Goal: Information Seeking & Learning: Find contact information

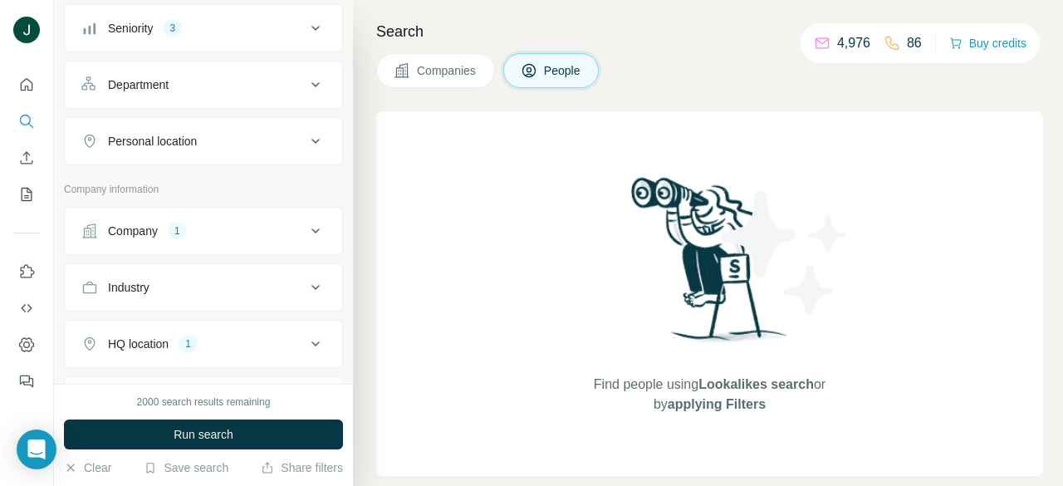
scroll to position [249, 0]
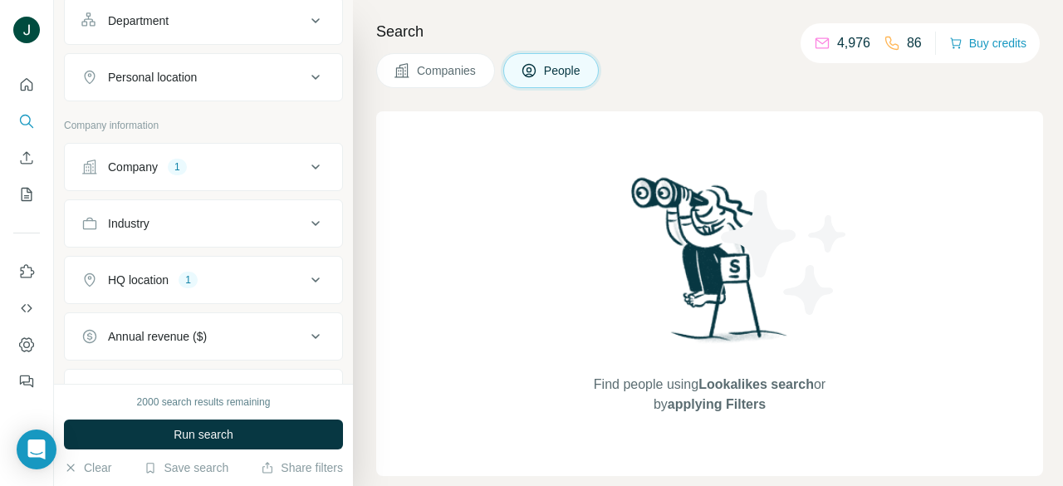
click at [206, 161] on div "Company 1" at bounding box center [193, 167] width 224 height 17
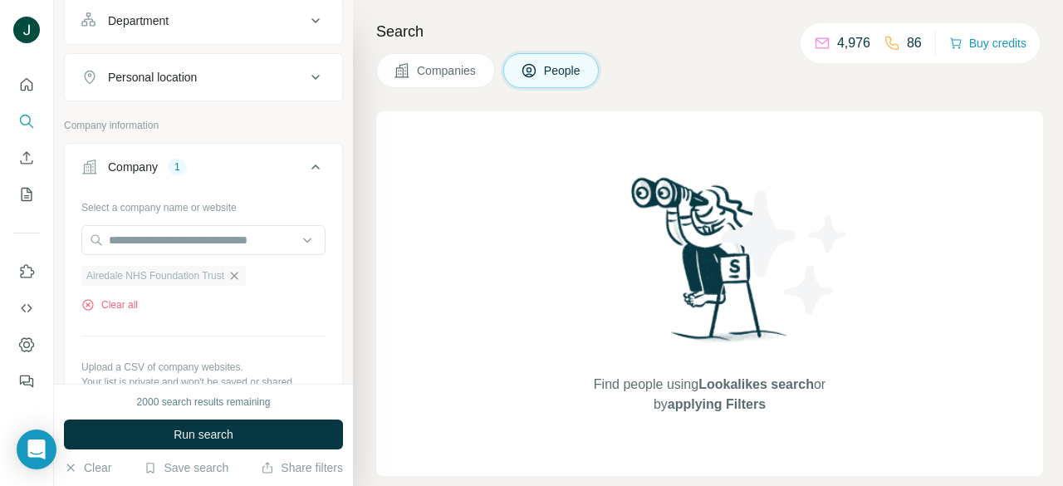
click at [241, 280] on icon "button" at bounding box center [233, 275] width 13 height 13
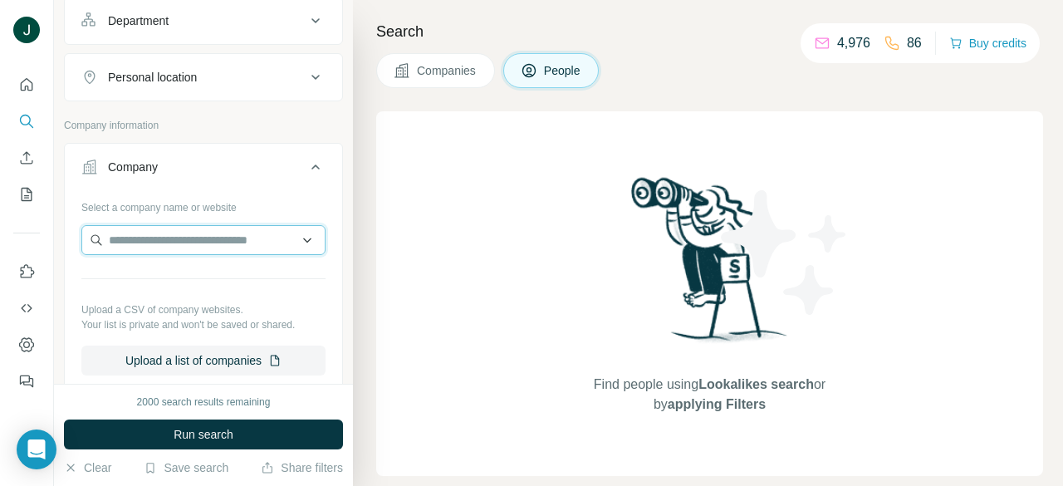
click at [222, 240] on input "text" at bounding box center [203, 240] width 244 height 30
paste input "**********"
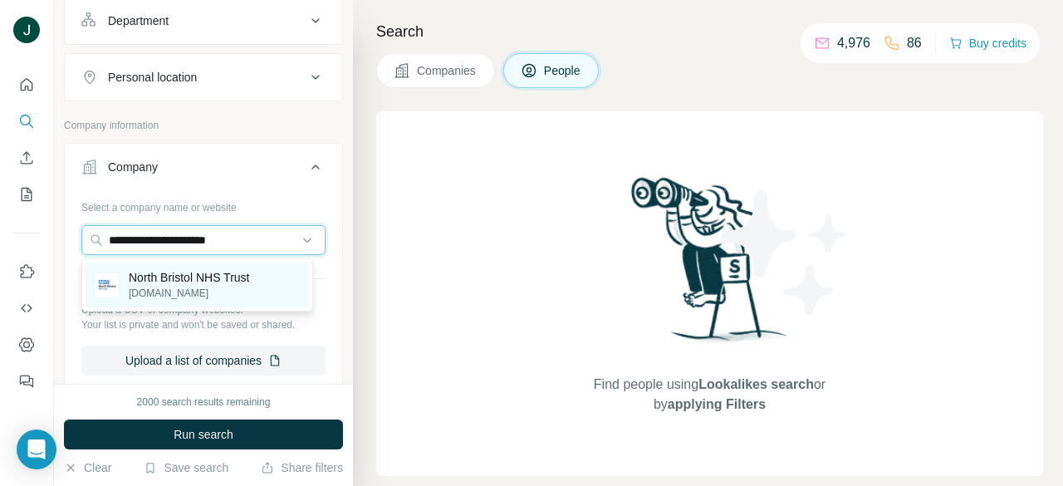
type input "**********"
click at [203, 280] on p "North Bristol NHS Trust" at bounding box center [189, 277] width 120 height 17
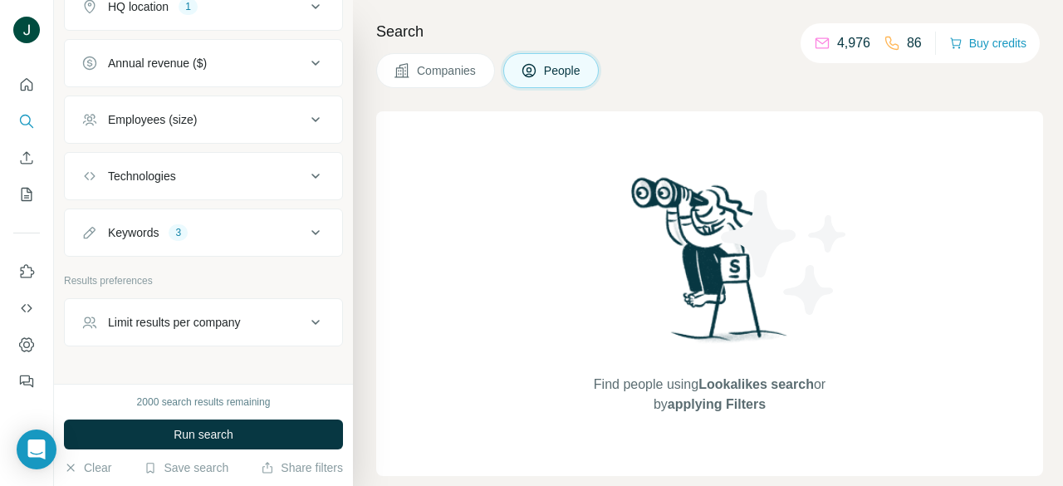
scroll to position [820, 0]
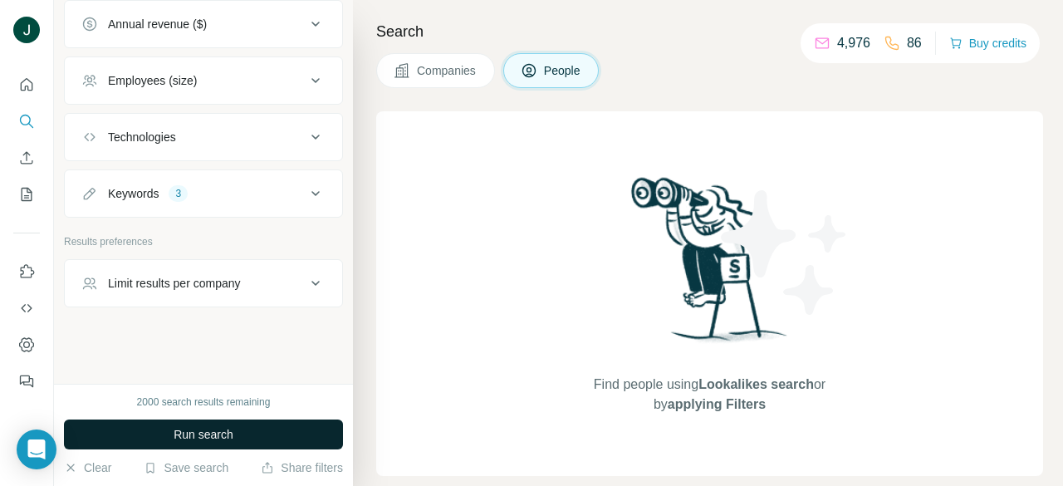
click at [208, 425] on button "Run search" at bounding box center [203, 434] width 279 height 30
click at [202, 428] on span "Run search" at bounding box center [204, 434] width 60 height 17
drag, startPoint x: 863, startPoint y: 38, endPoint x: 829, endPoint y: 42, distance: 34.2
click at [837, 42] on p "4,976" at bounding box center [853, 43] width 33 height 20
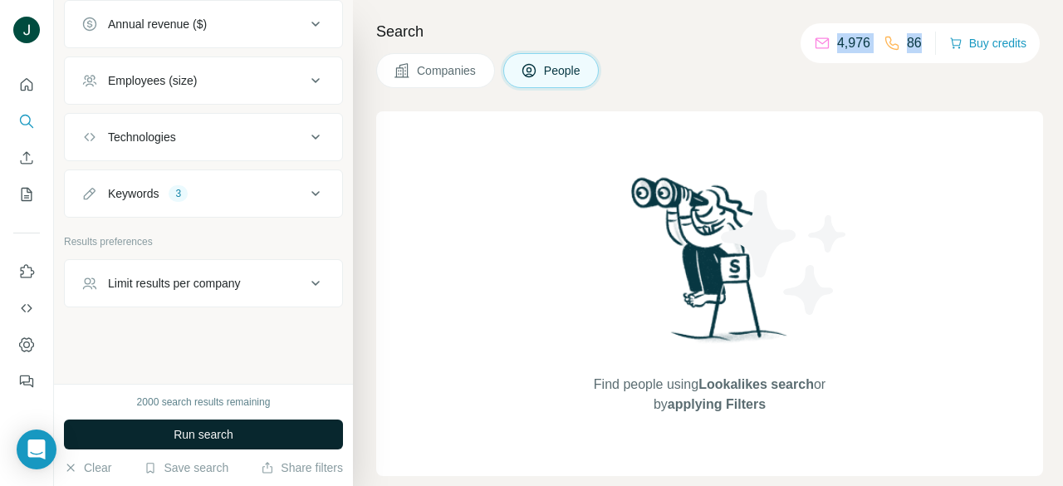
drag, startPoint x: 828, startPoint y: 42, endPoint x: 877, endPoint y: 42, distance: 49.0
click at [877, 42] on div "4,976 86" at bounding box center [868, 43] width 108 height 23
click at [857, 41] on p "4,976" at bounding box center [853, 43] width 33 height 20
click at [861, 41] on p "4,976" at bounding box center [853, 43] width 33 height 20
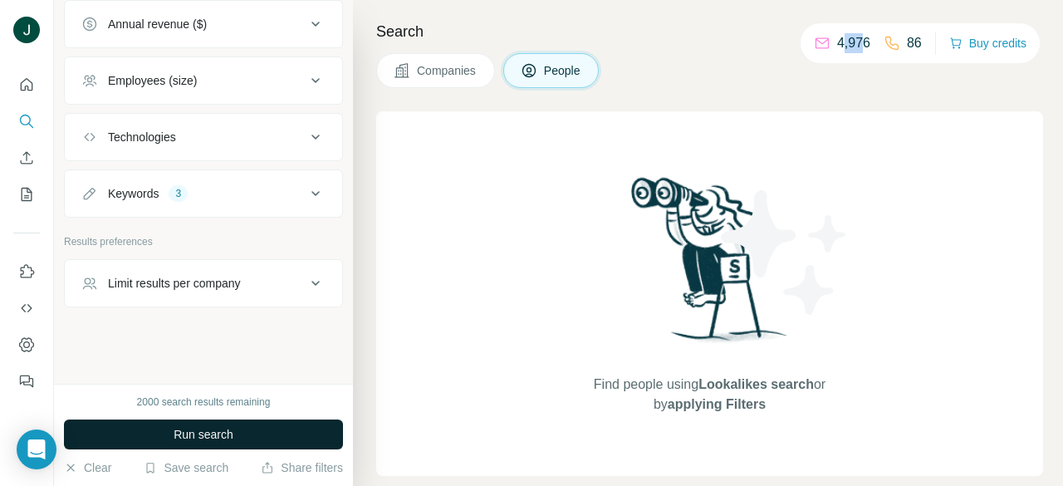
drag, startPoint x: 853, startPoint y: 40, endPoint x: 832, endPoint y: 40, distance: 21.6
click at [837, 40] on p "4,976" at bounding box center [853, 43] width 33 height 20
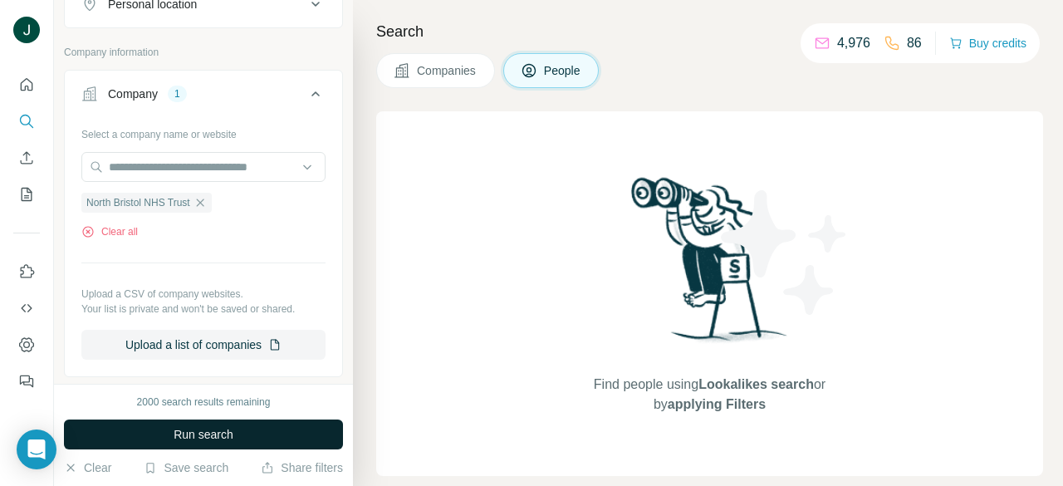
scroll to position [0, 0]
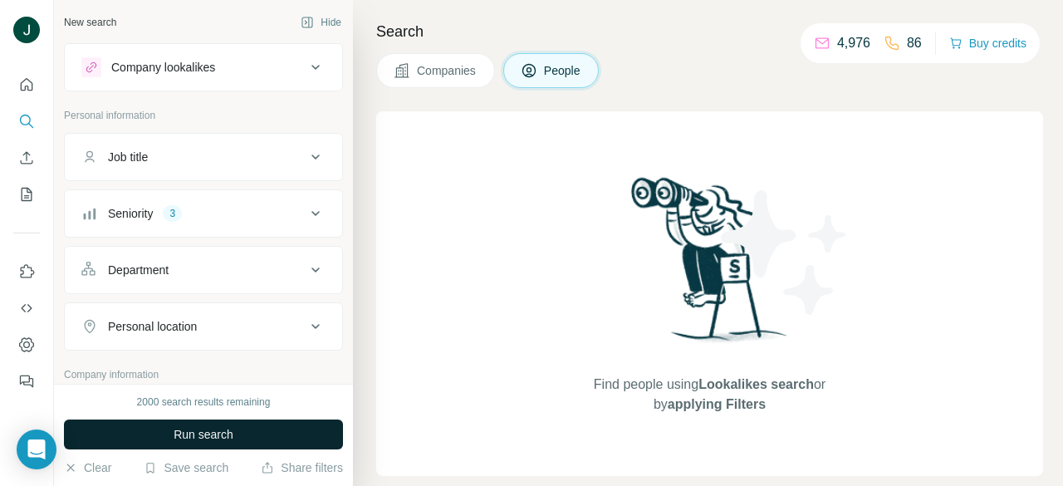
click at [157, 61] on div "Company lookalikes" at bounding box center [163, 67] width 104 height 17
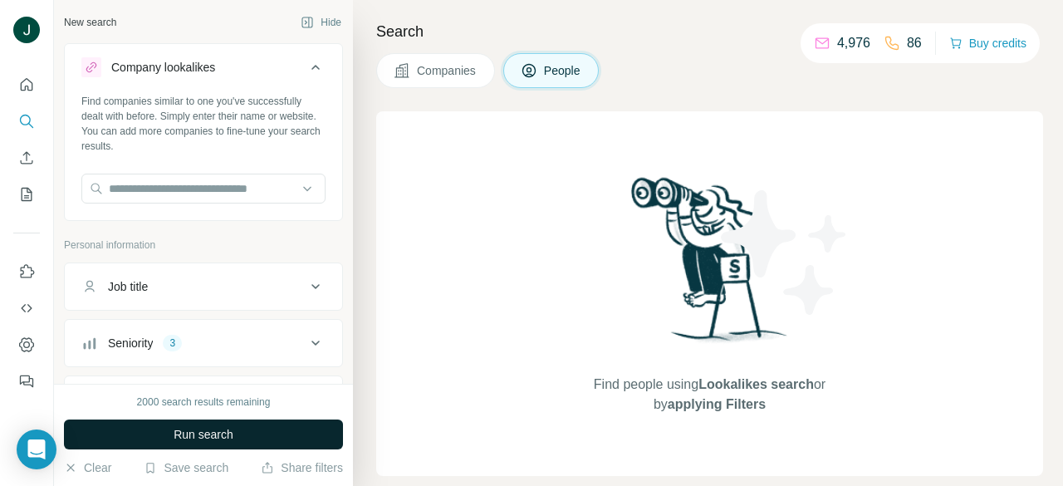
click at [236, 65] on div "Company lookalikes" at bounding box center [193, 67] width 224 height 20
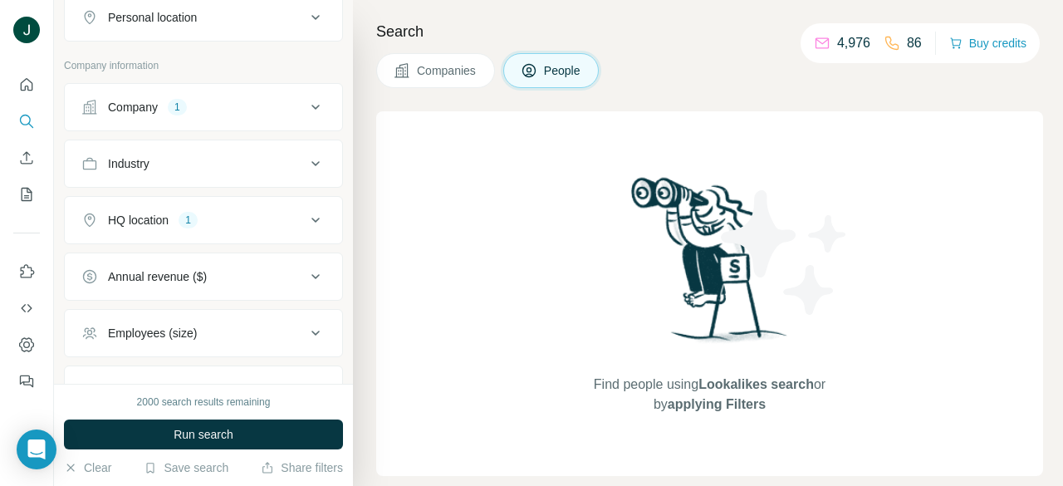
scroll to position [332, 0]
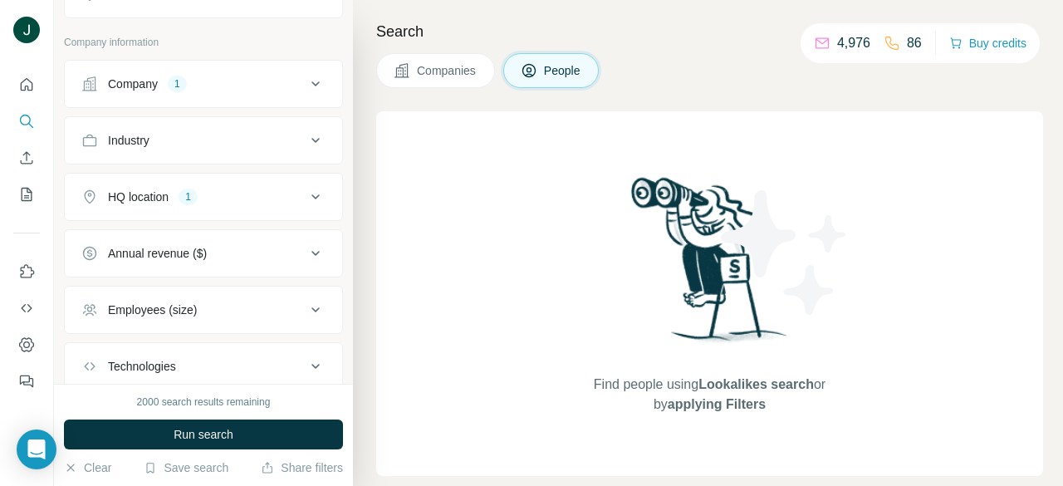
click at [244, 93] on button "Company 1" at bounding box center [203, 84] width 277 height 40
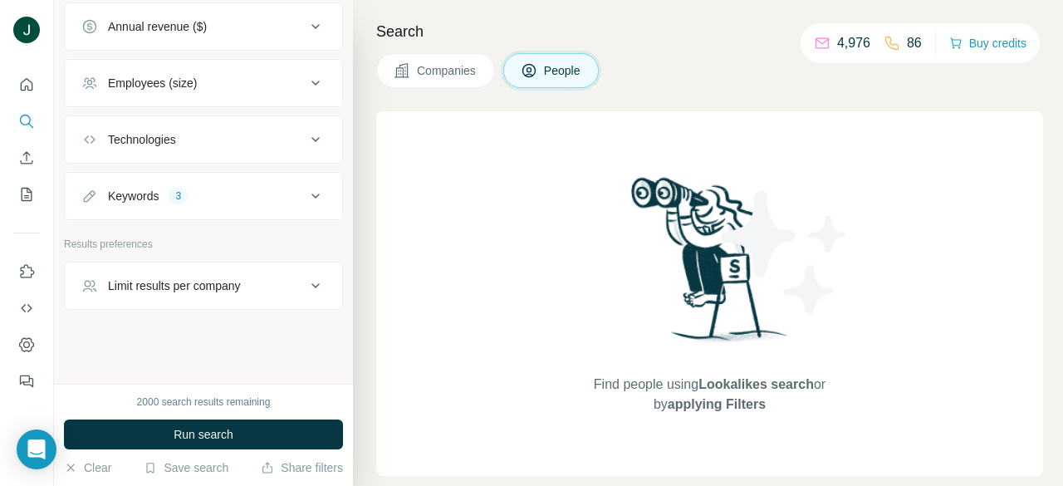
scroll to position [820, 0]
click at [226, 203] on button "Keywords 3" at bounding box center [203, 194] width 277 height 40
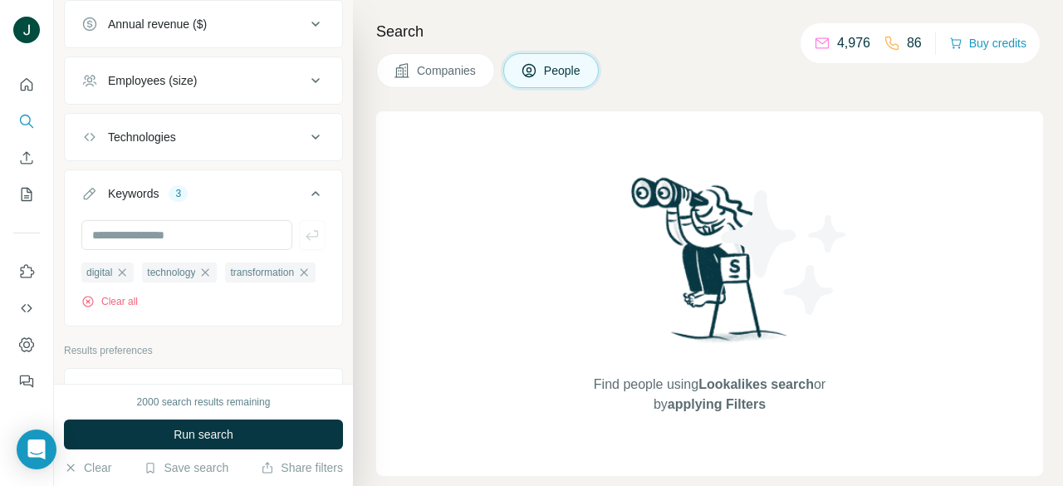
click at [230, 201] on div "Keywords 3" at bounding box center [193, 193] width 224 height 17
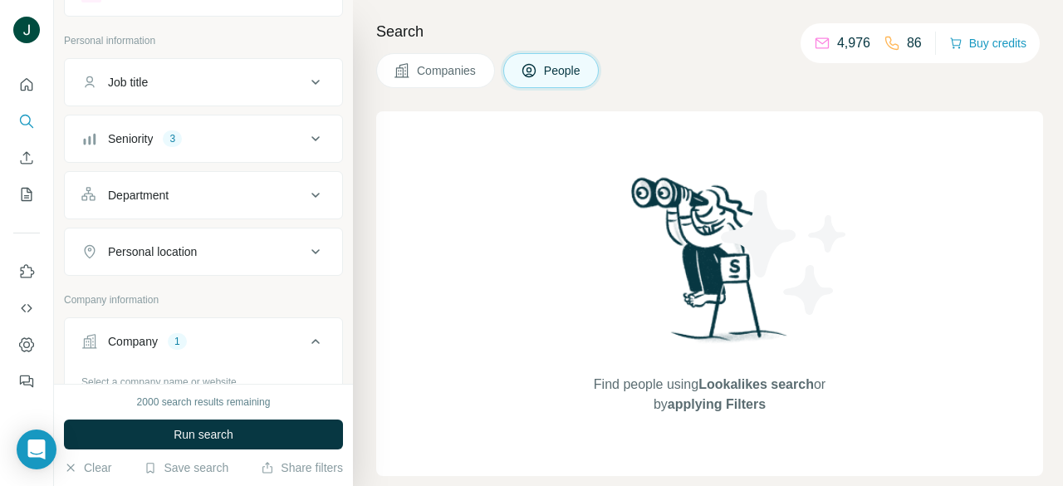
scroll to position [83, 0]
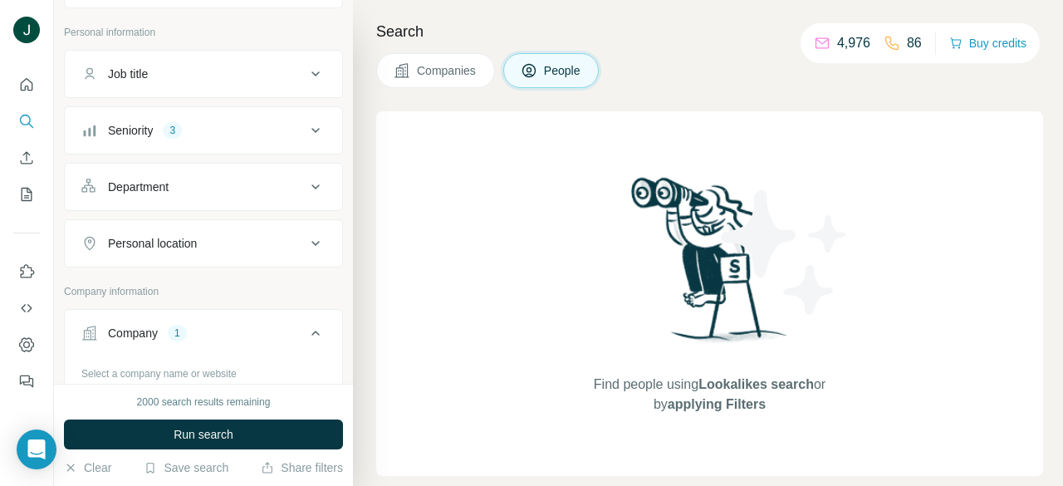
click at [234, 67] on div "Job title" at bounding box center [193, 74] width 224 height 17
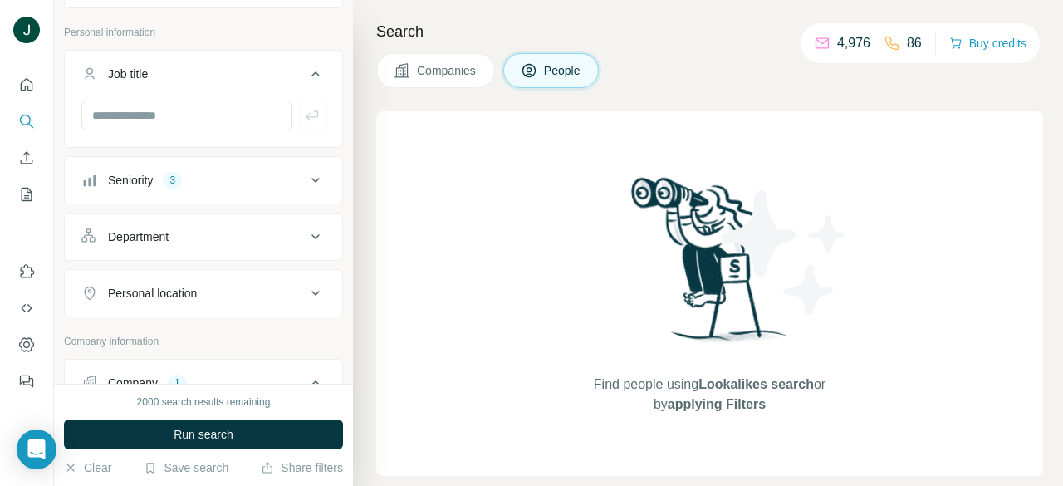
click at [234, 70] on div "Job title" at bounding box center [193, 74] width 224 height 17
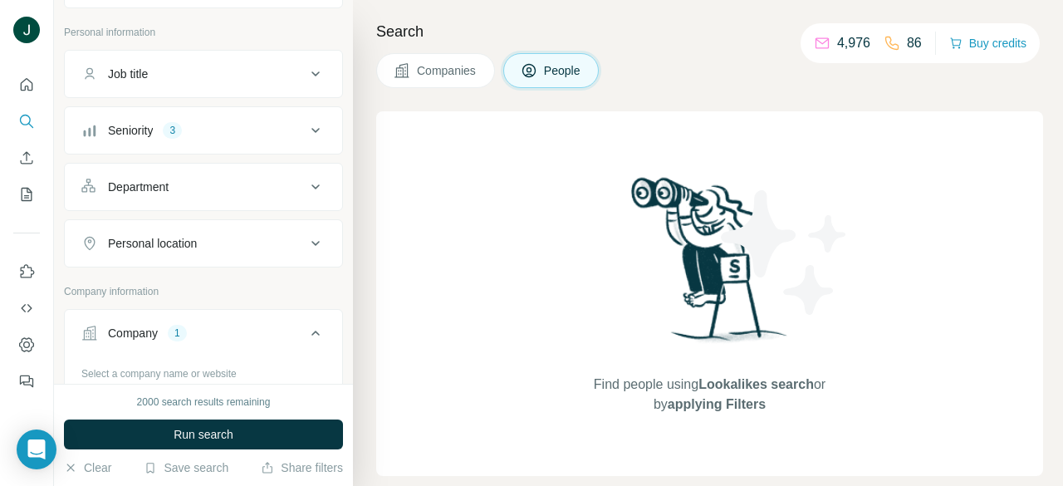
click at [231, 130] on div "Seniority 3" at bounding box center [193, 130] width 224 height 17
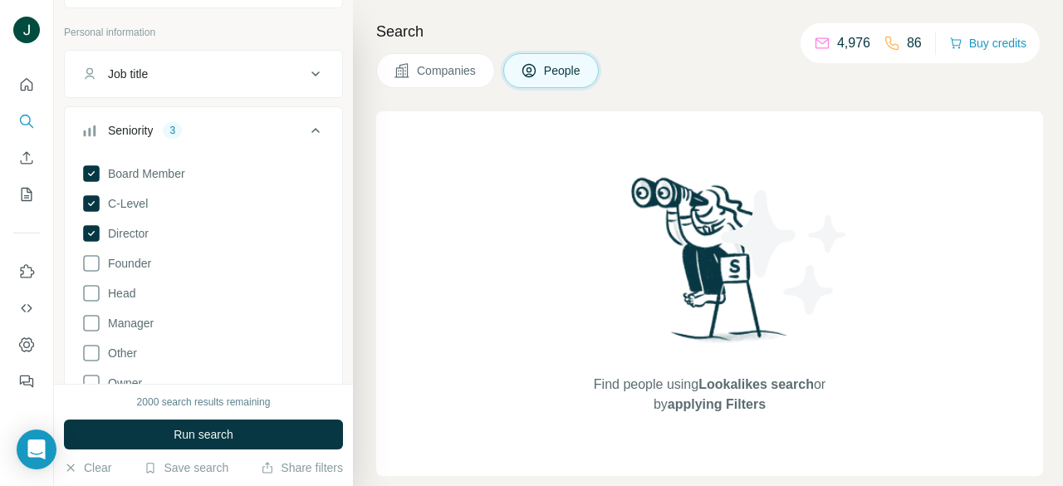
click at [230, 133] on div "Seniority 3" at bounding box center [193, 130] width 224 height 17
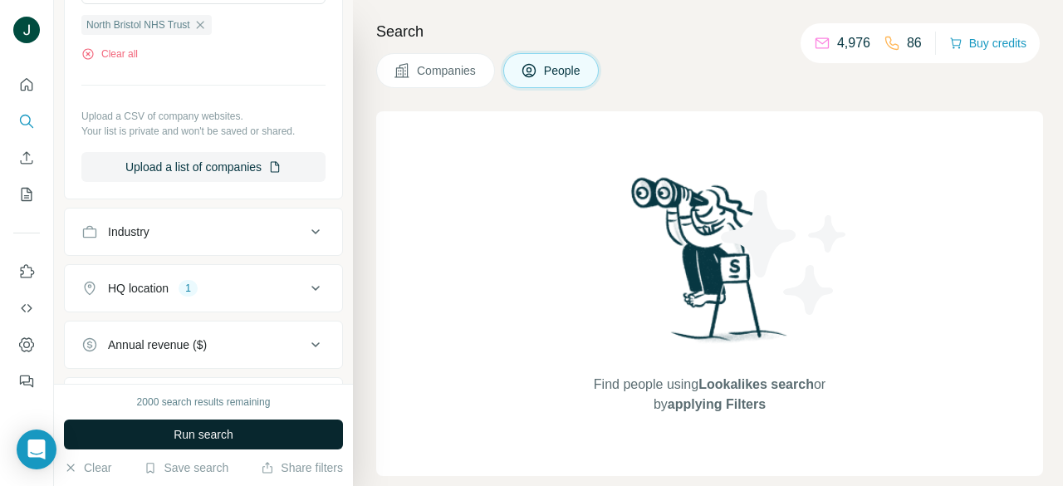
scroll to position [664, 0]
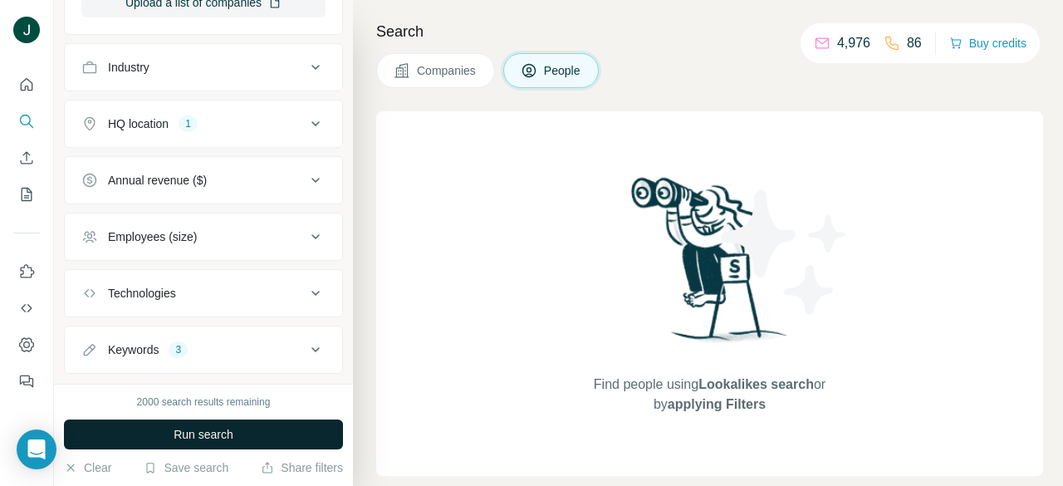
click at [213, 434] on span "Run search" at bounding box center [204, 434] width 60 height 17
click at [453, 63] on span "Companies" at bounding box center [447, 70] width 61 height 17
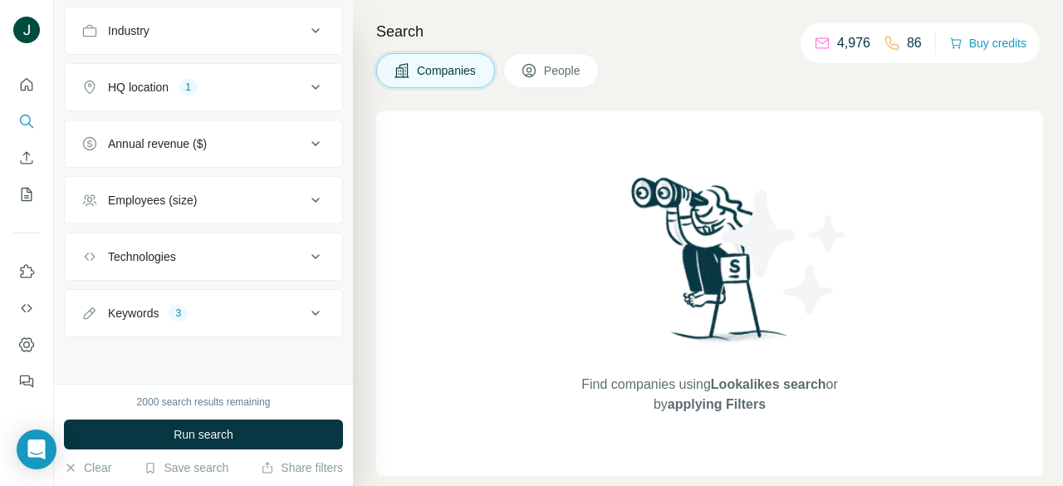
scroll to position [442, 0]
click at [556, 71] on span "People" at bounding box center [563, 70] width 38 height 17
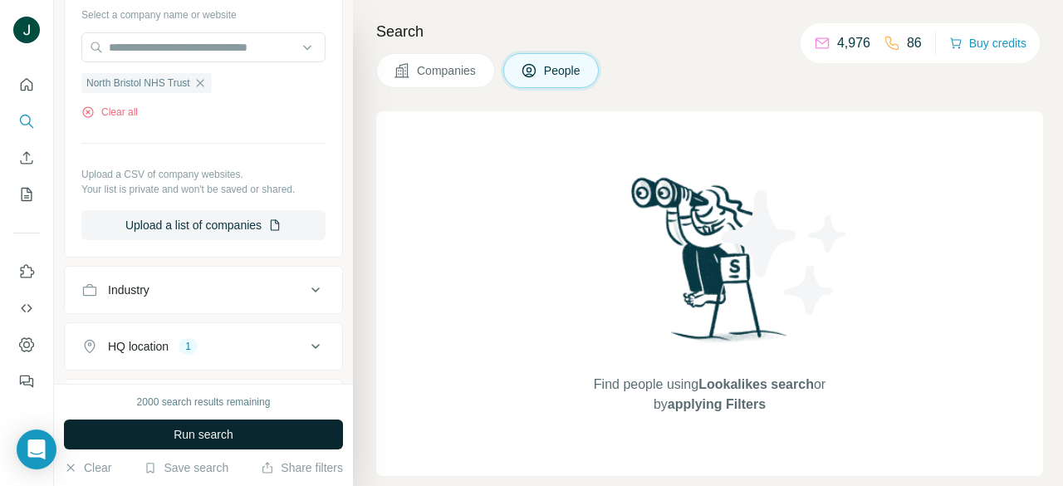
click at [198, 446] on button "Run search" at bounding box center [203, 434] width 279 height 30
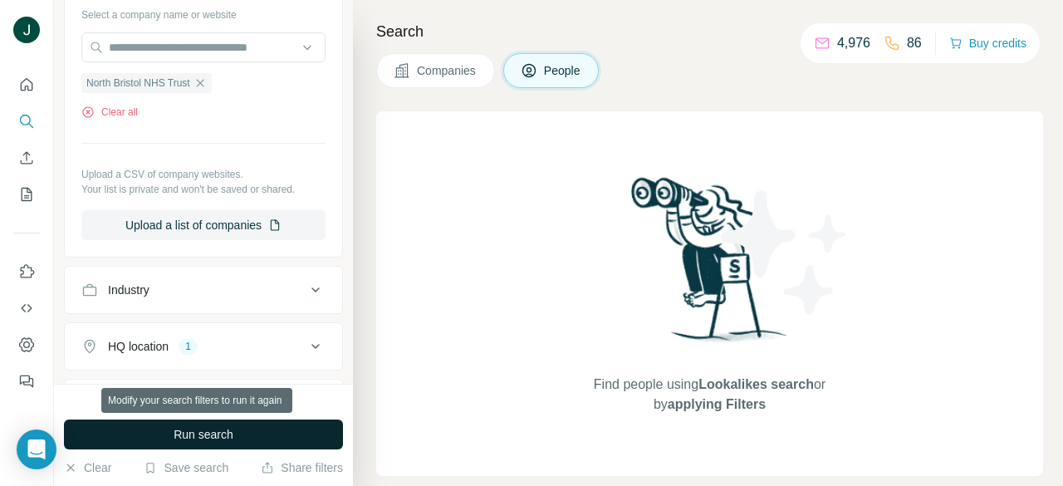
click at [198, 433] on span "Run search" at bounding box center [204, 434] width 60 height 17
click at [184, 430] on span "Run search" at bounding box center [204, 434] width 60 height 17
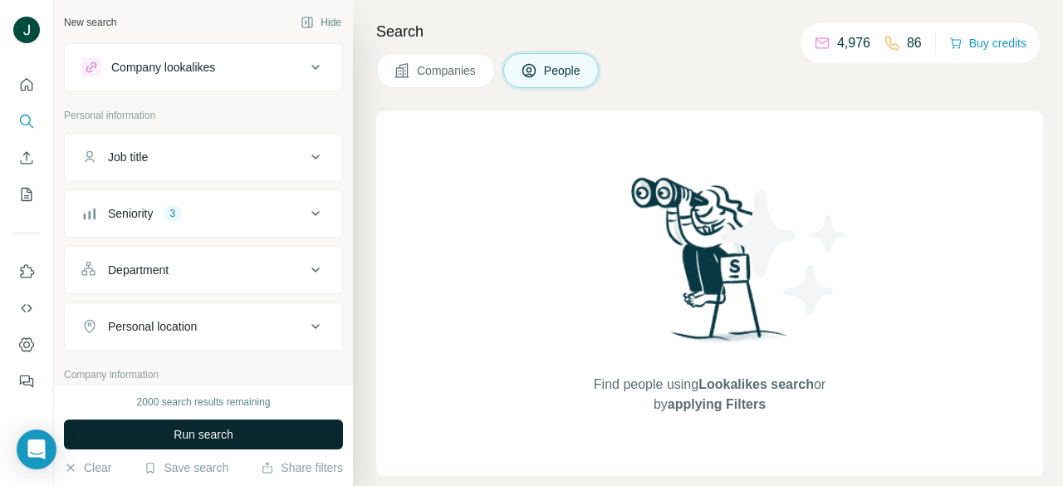
click at [90, 24] on div "New search" at bounding box center [90, 22] width 52 height 15
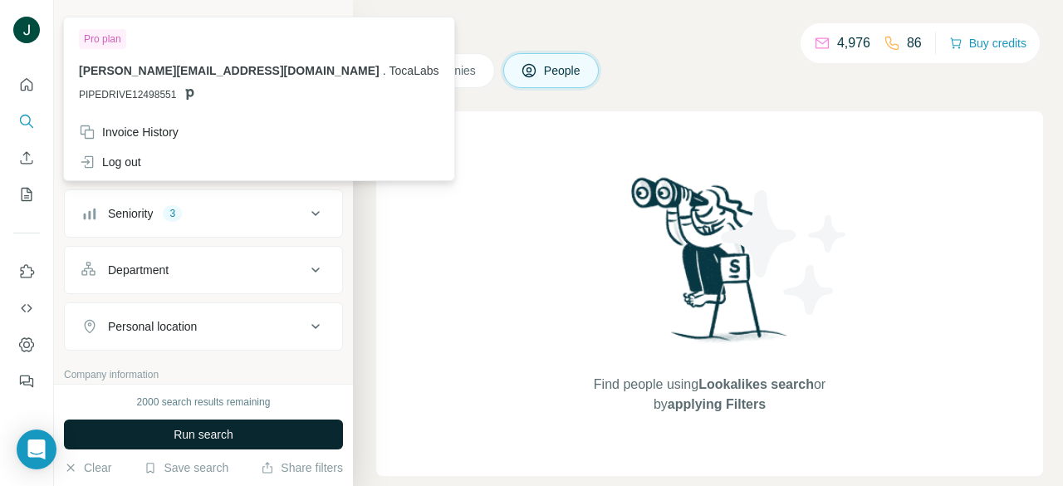
click at [27, 22] on img at bounding box center [26, 30] width 27 height 27
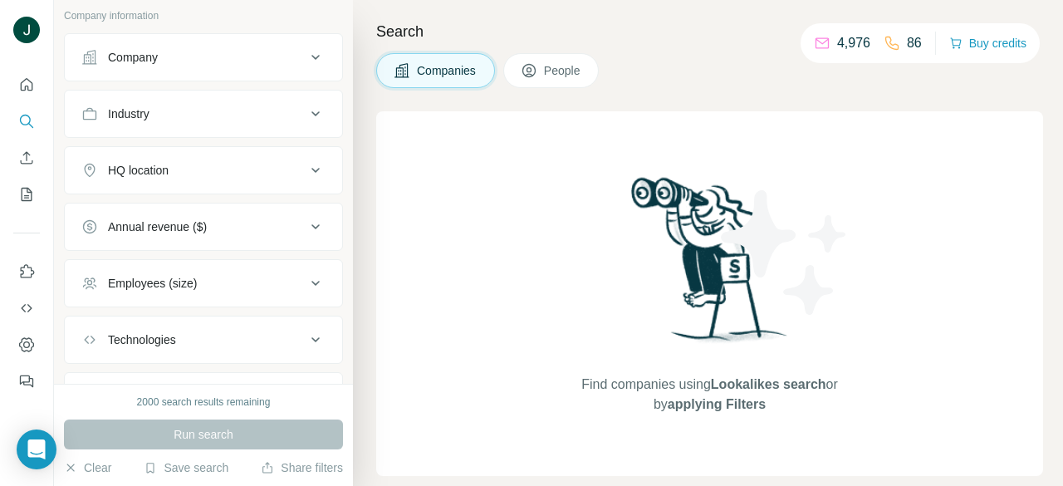
scroll to position [17, 0]
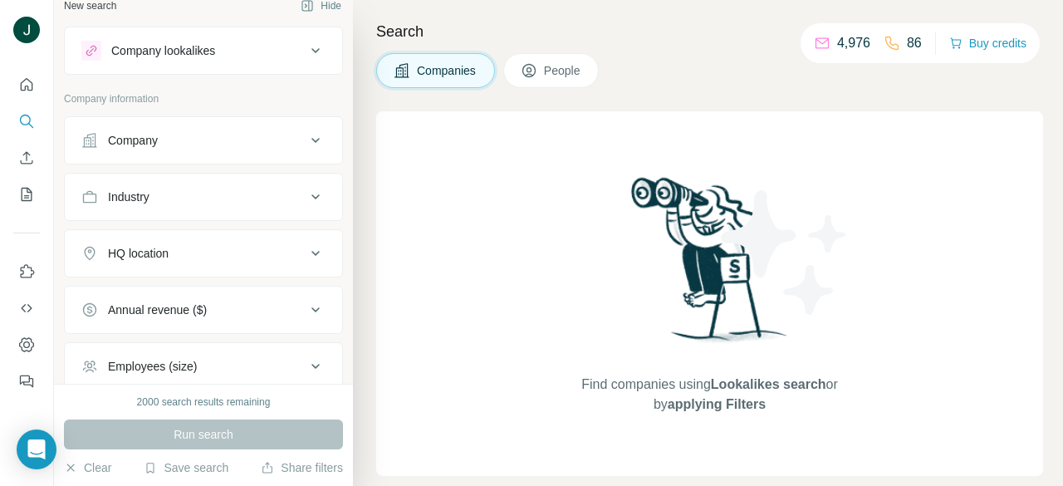
click at [198, 154] on button "Company" at bounding box center [203, 140] width 277 height 40
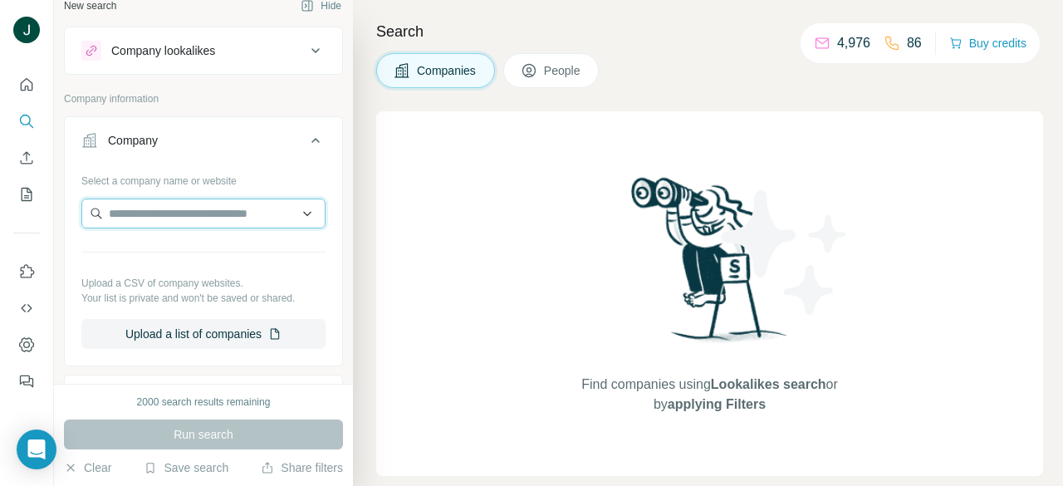
click at [183, 213] on input "text" at bounding box center [203, 213] width 244 height 30
paste input "**********"
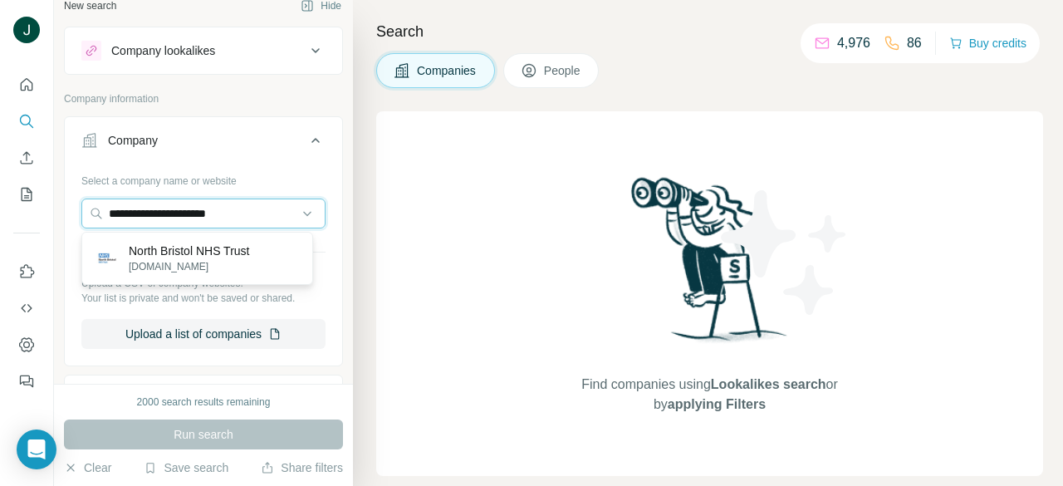
type input "**********"
click at [195, 255] on p "North Bristol NHS Trust" at bounding box center [189, 250] width 120 height 17
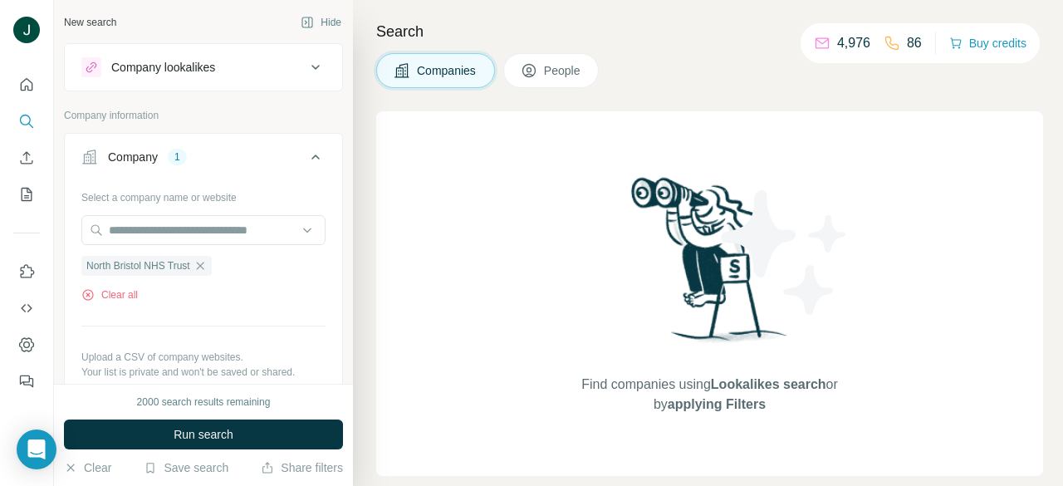
click at [557, 71] on span "People" at bounding box center [563, 70] width 38 height 17
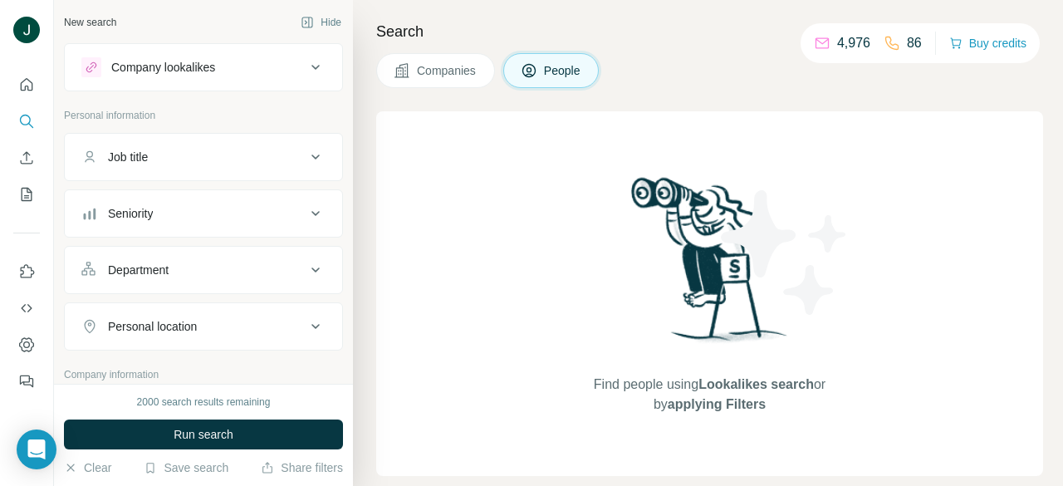
click at [205, 167] on button "Job title" at bounding box center [203, 157] width 277 height 40
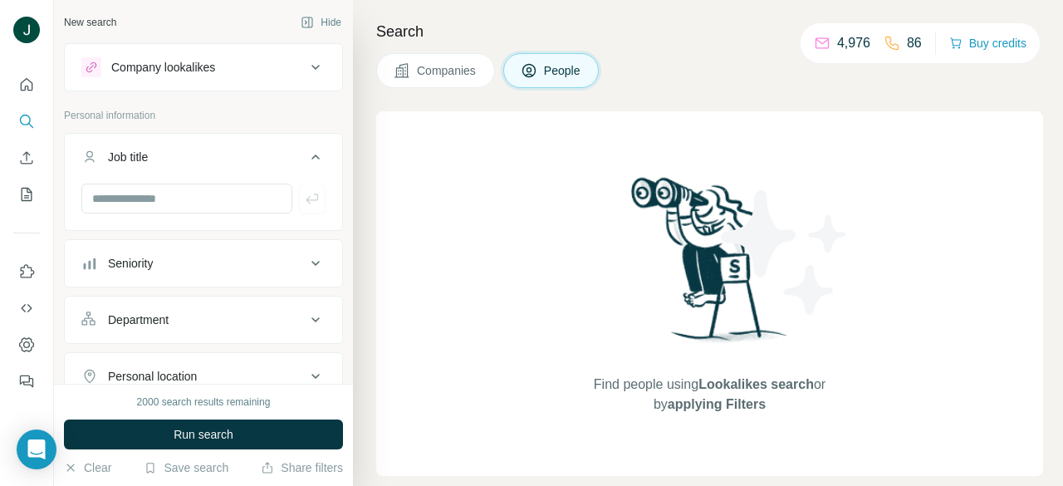
click at [205, 167] on button "Job title" at bounding box center [203, 160] width 277 height 46
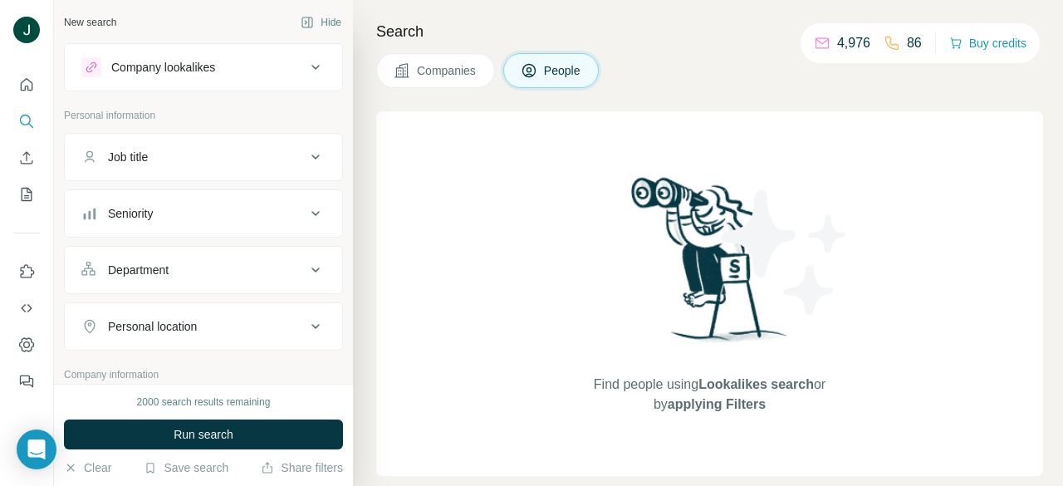
click at [208, 207] on div "Seniority" at bounding box center [193, 213] width 224 height 17
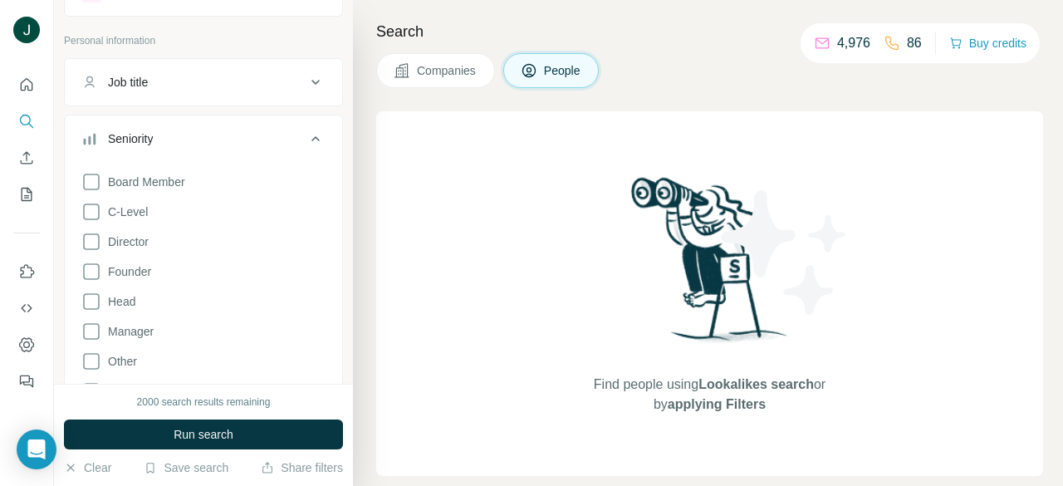
scroll to position [83, 0]
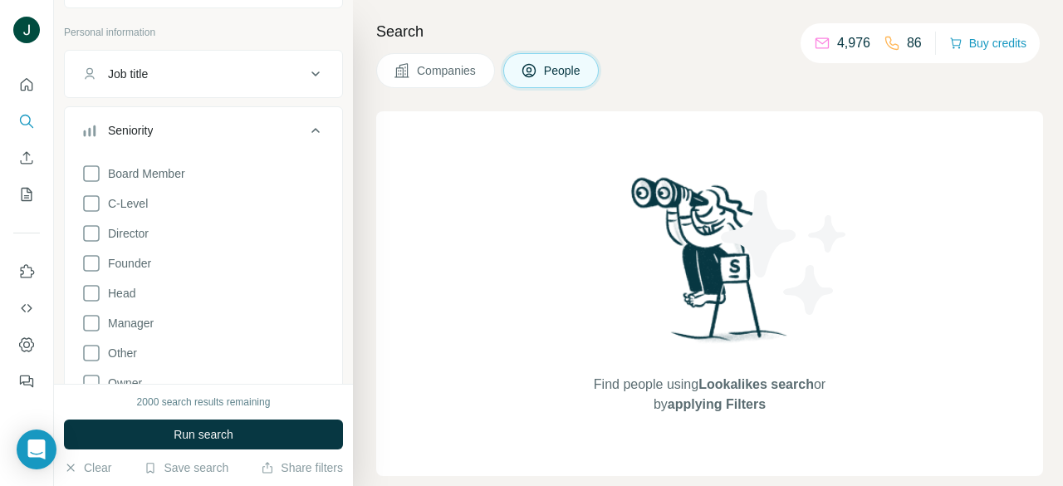
click at [109, 158] on div "Board Member C-Level Director Founder Head Manager Other Owner Partner VP" at bounding box center [203, 305] width 244 height 296
click at [109, 165] on span "Board Member" at bounding box center [143, 173] width 84 height 17
click at [117, 188] on div "Board Member C-Level Director Founder Head Manager Other Owner Partner VP Clear…" at bounding box center [203, 317] width 244 height 320
click at [117, 219] on div "Board Member C-Level Director Founder Head Manager Other Owner Partner VP Clear…" at bounding box center [203, 317] width 244 height 320
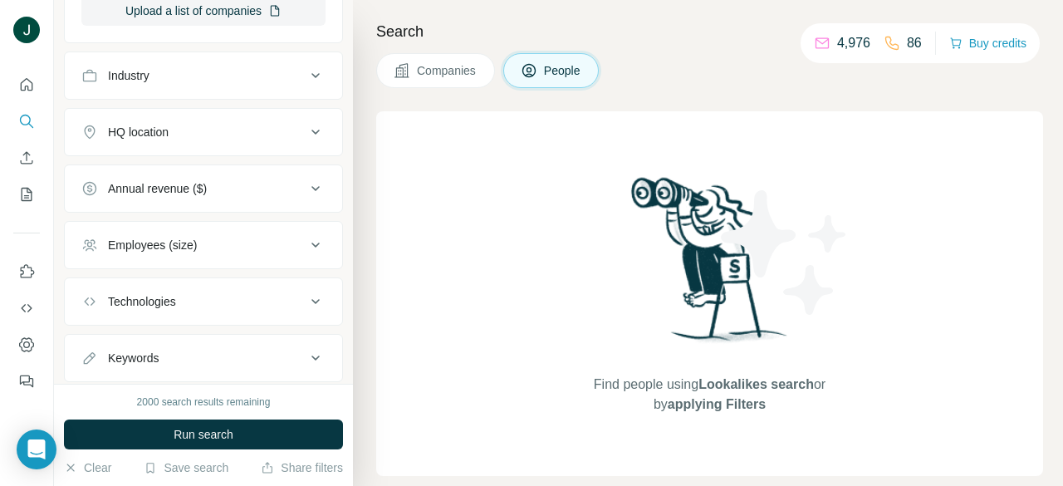
scroll to position [1161, 0]
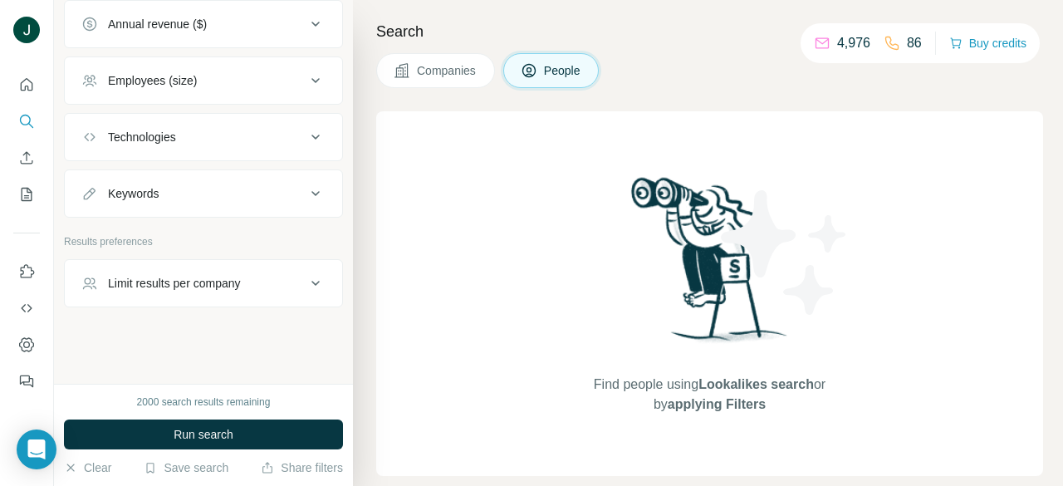
click at [218, 188] on div "Keywords" at bounding box center [193, 193] width 224 height 17
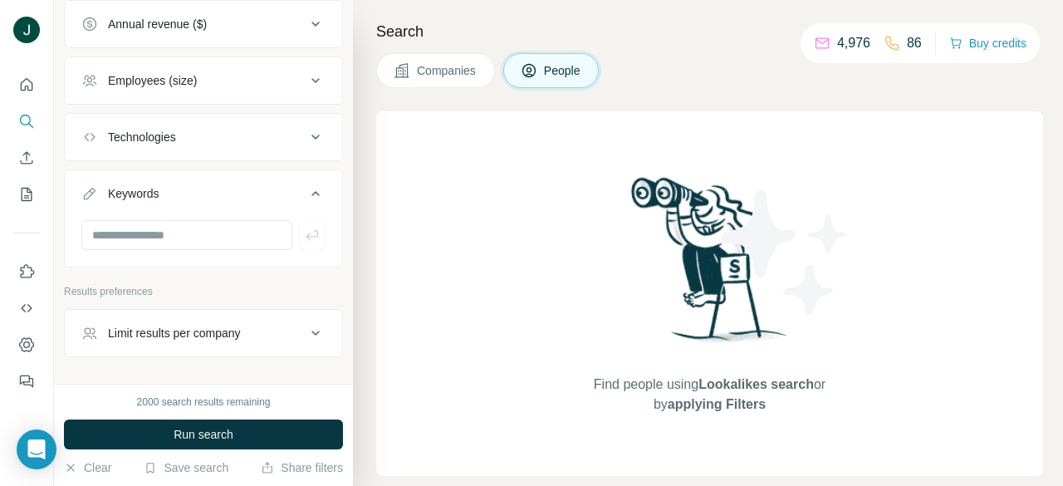
click at [220, 193] on div "Keywords" at bounding box center [193, 193] width 224 height 17
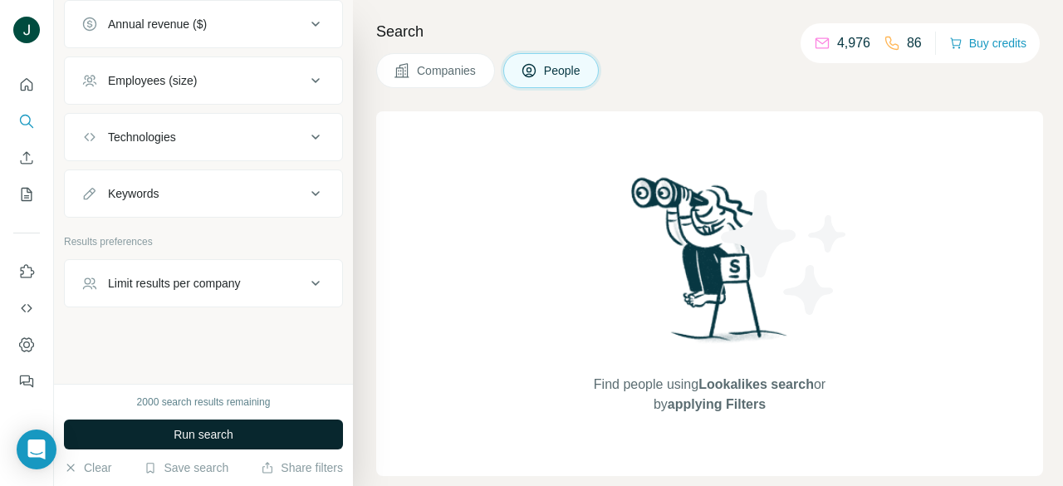
click at [206, 434] on span "Run search" at bounding box center [204, 434] width 60 height 17
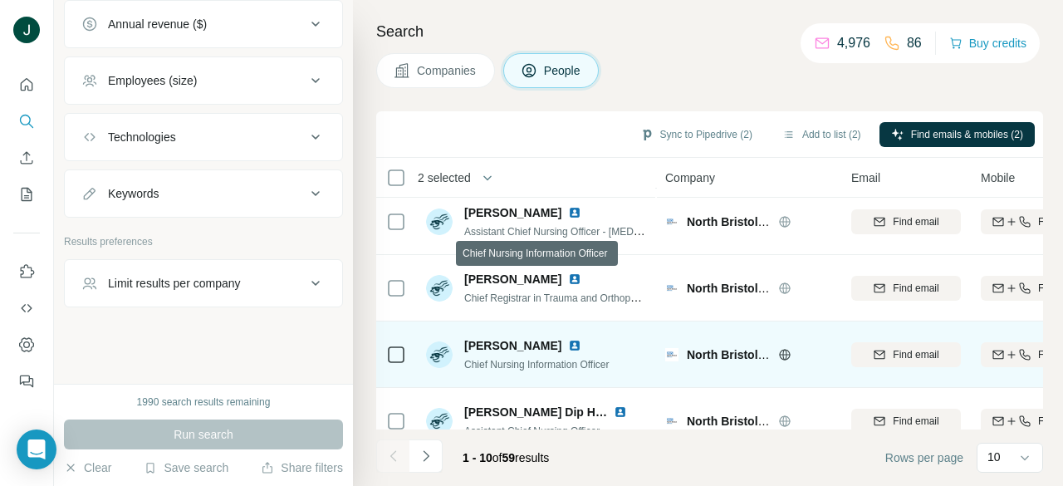
scroll to position [192, 0]
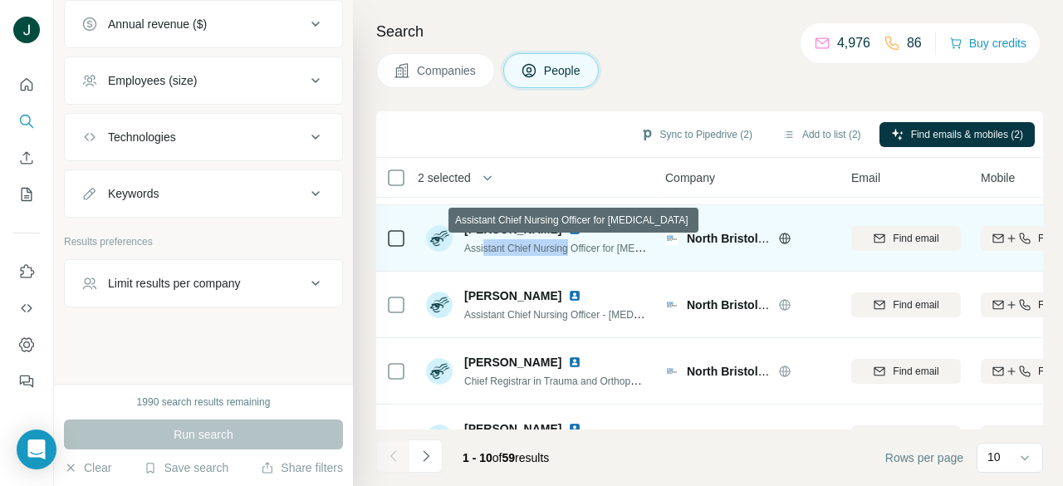
drag, startPoint x: 486, startPoint y: 249, endPoint x: 572, endPoint y: 249, distance: 86.3
click at [572, 249] on span "Assistant Chief Nursing Officer for Cancer" at bounding box center [580, 247] width 233 height 13
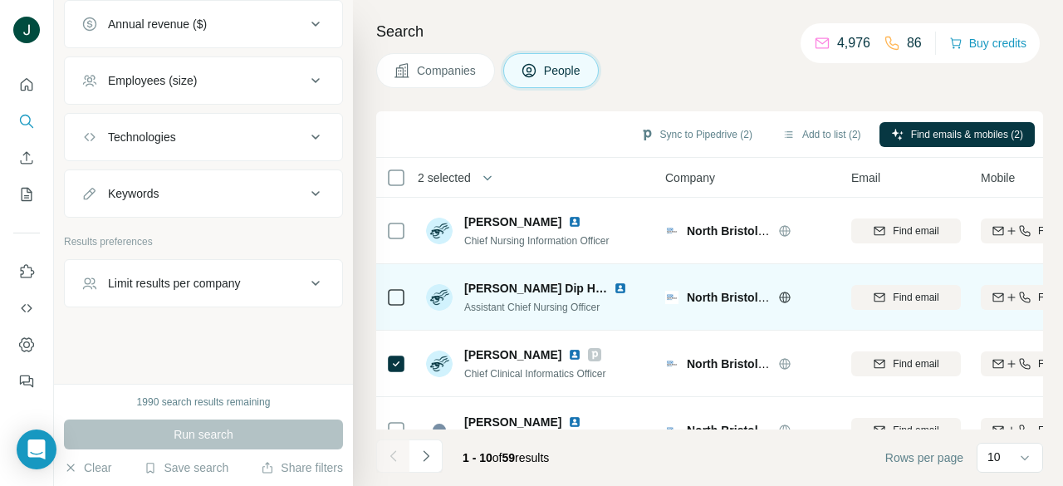
scroll to position [415, 0]
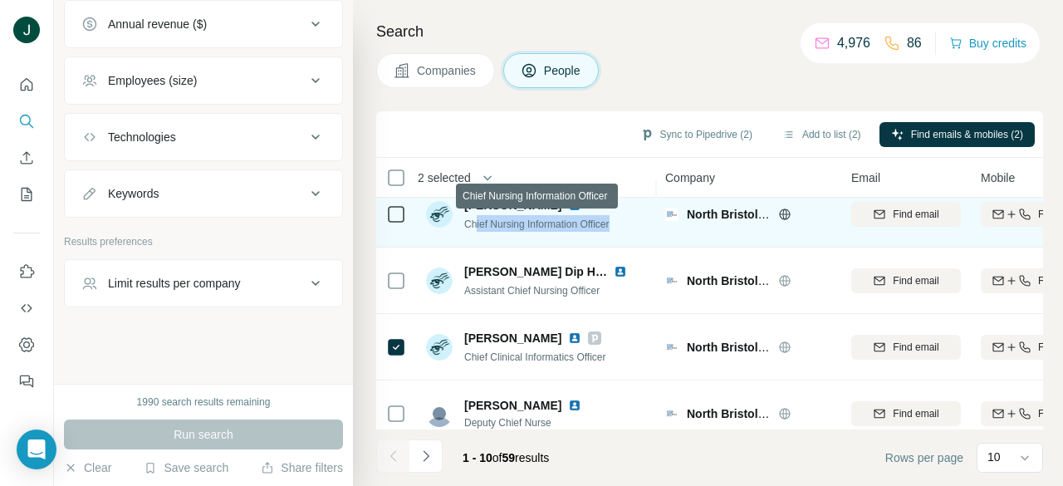
drag, startPoint x: 477, startPoint y: 223, endPoint x: 620, endPoint y: 223, distance: 143.6
click at [620, 223] on div "Melanie De Witt Chief Nursing Information Officer" at bounding box center [536, 214] width 221 height 46
drag, startPoint x: 614, startPoint y: 221, endPoint x: 531, endPoint y: 226, distance: 83.2
click at [531, 226] on span "Chief Nursing Information Officer" at bounding box center [536, 224] width 145 height 12
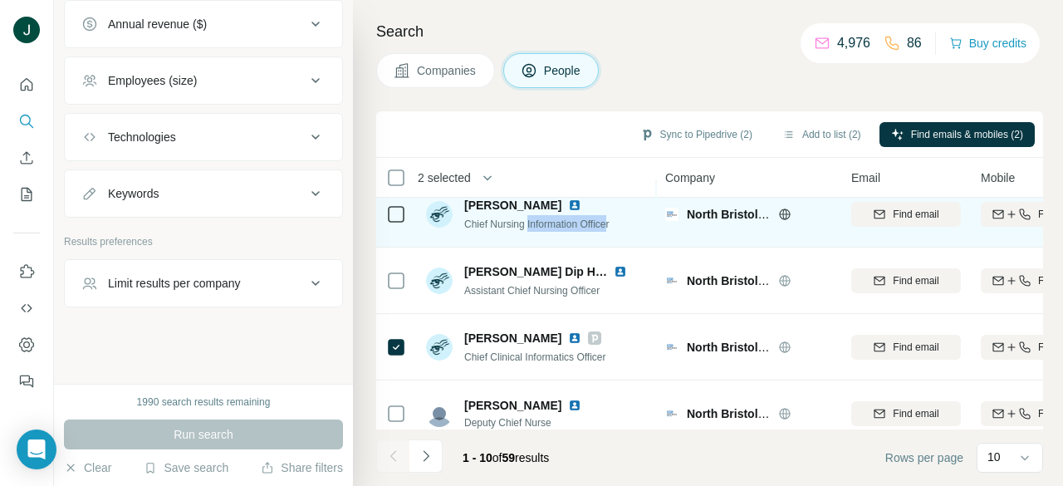
click at [531, 226] on span "Chief Nursing Information Officer" at bounding box center [536, 224] width 145 height 12
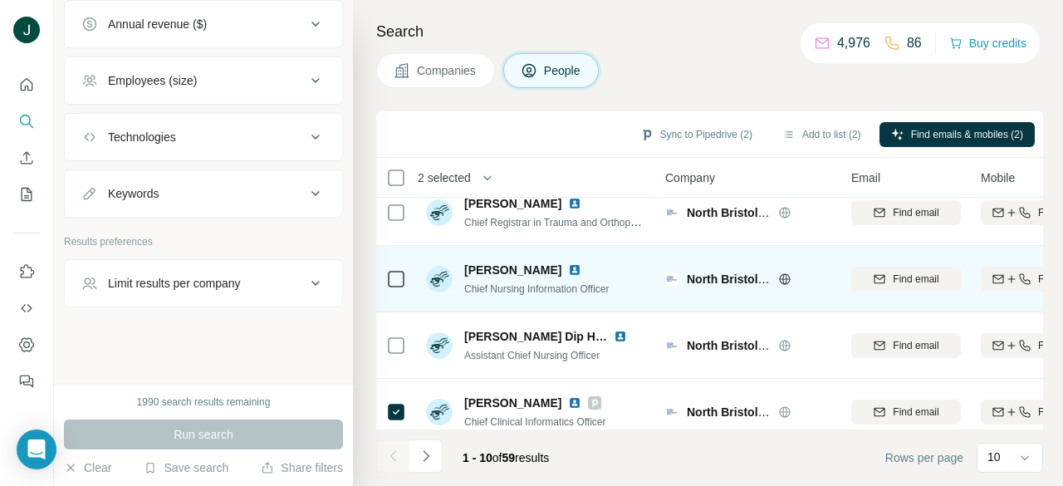
scroll to position [332, 0]
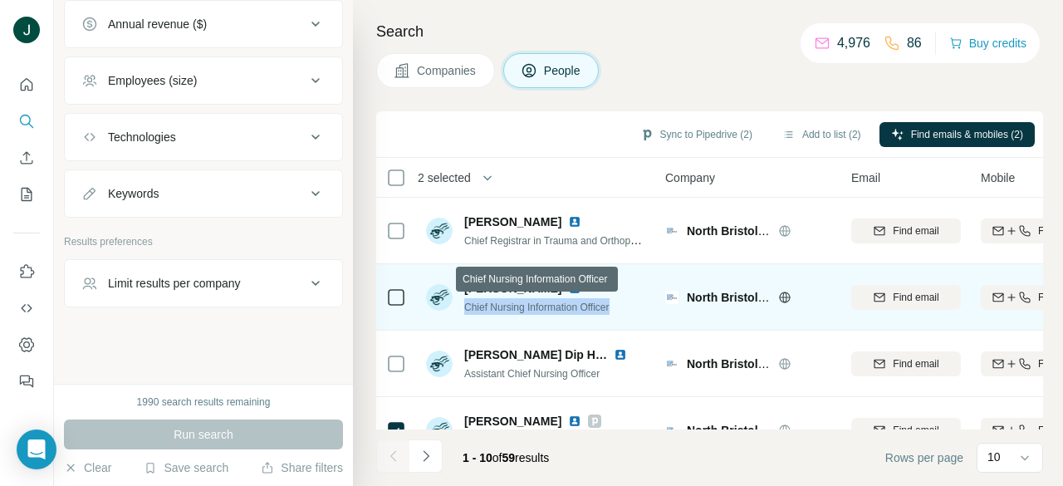
drag, startPoint x: 462, startPoint y: 306, endPoint x: 618, endPoint y: 306, distance: 155.3
click at [609, 306] on div "Melanie De Witt Chief Nursing Information Officer" at bounding box center [517, 297] width 183 height 35
click at [609, 306] on span "Chief Nursing Information Officer" at bounding box center [536, 307] width 145 height 12
click at [516, 312] on span "Chief Nursing Information Officer" at bounding box center [536, 307] width 145 height 12
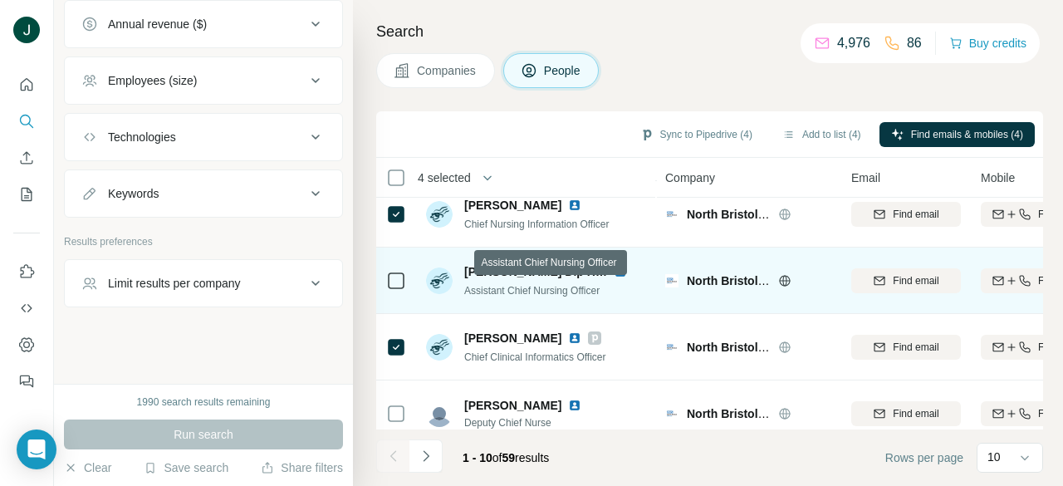
scroll to position [441, 0]
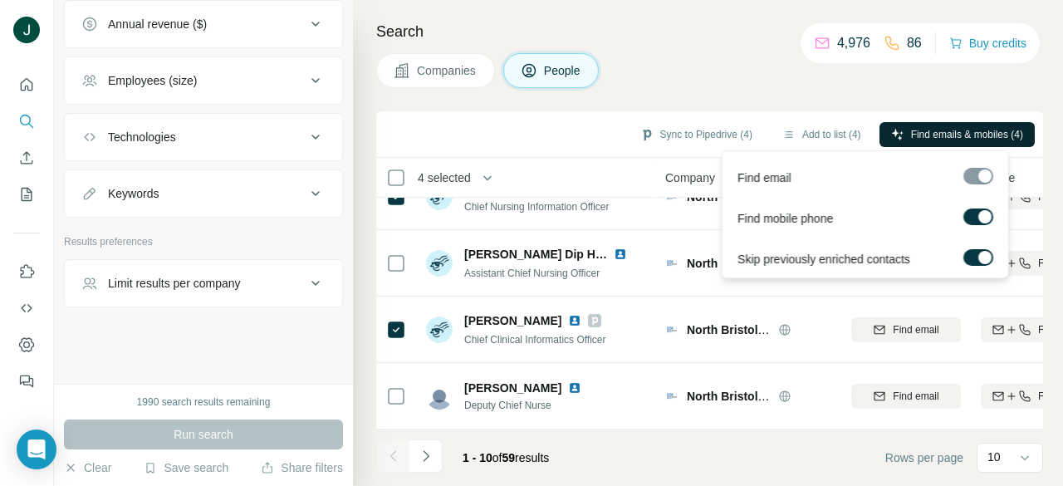
click at [936, 138] on span "Find emails & mobiles (4)" at bounding box center [967, 134] width 112 height 15
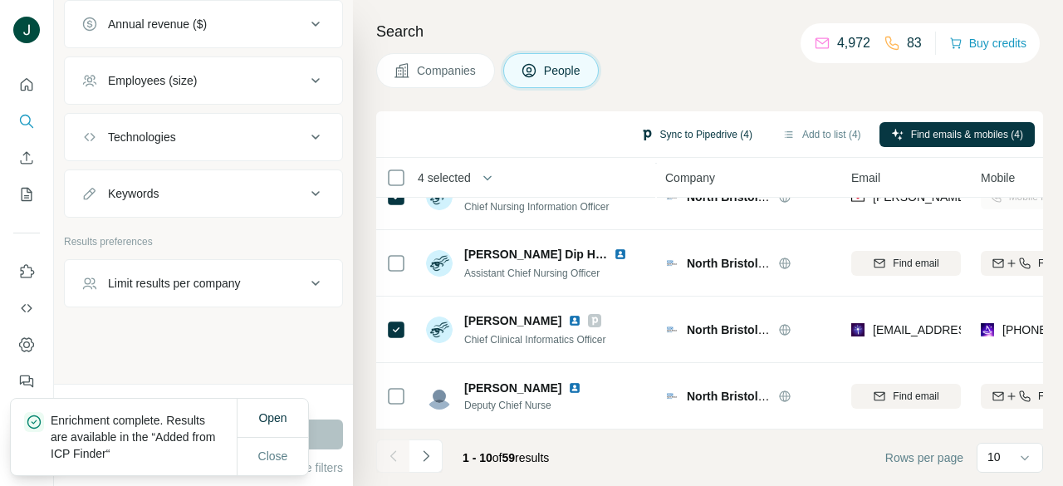
click at [717, 136] on button "Sync to Pipedrive (4)" at bounding box center [695, 134] width 135 height 25
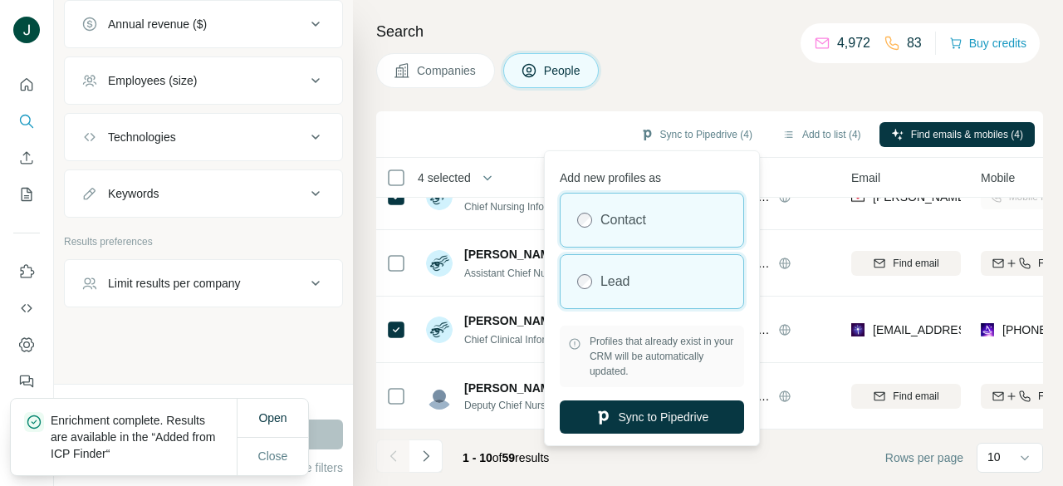
click at [657, 276] on div "Lead" at bounding box center [651, 281] width 183 height 53
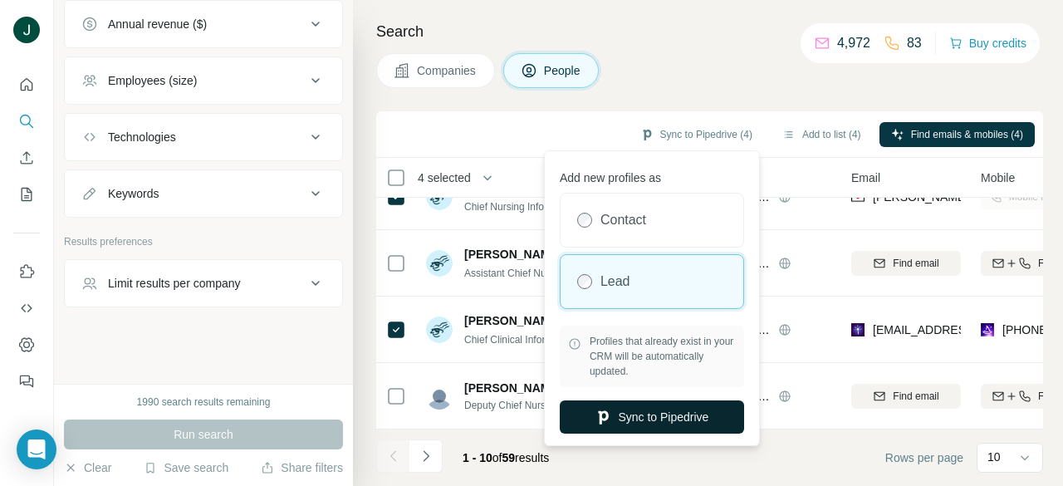
click at [650, 409] on button "Sync to Pipedrive" at bounding box center [652, 416] width 184 height 33
